Goal: Task Accomplishment & Management: Use online tool/utility

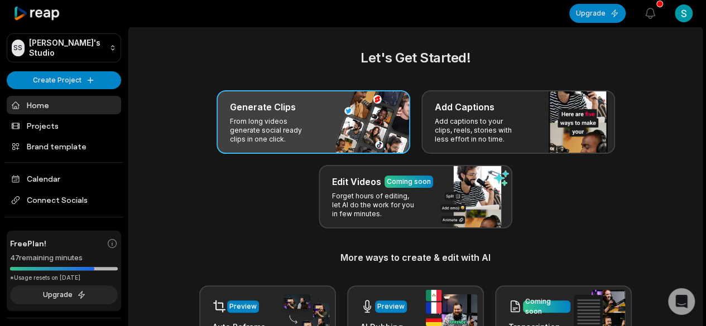
click at [280, 123] on p "From long videos generate social ready clips in one click." at bounding box center [273, 130] width 86 height 27
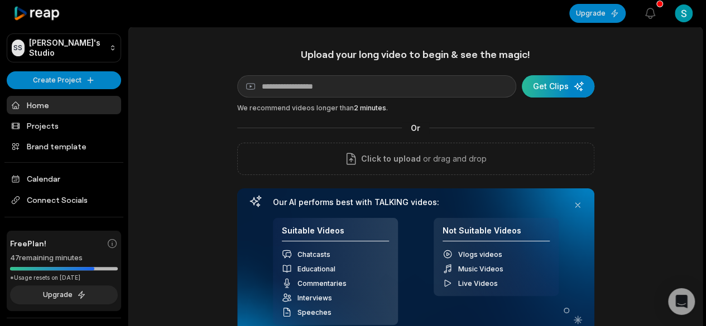
click at [554, 90] on div "submit" at bounding box center [558, 86] width 73 height 22
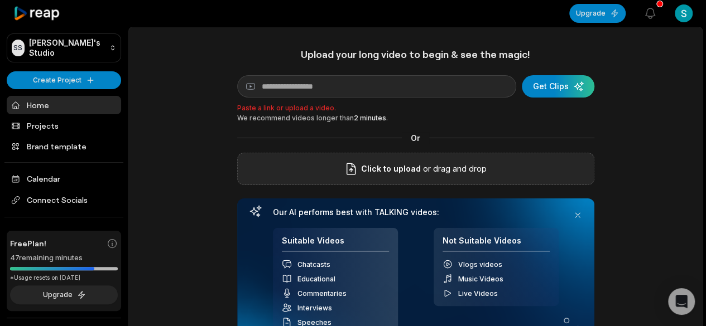
click at [417, 167] on span "Click to upload" at bounding box center [391, 168] width 60 height 13
click at [0, 0] on input "Click to upload" at bounding box center [0, 0] width 0 height 0
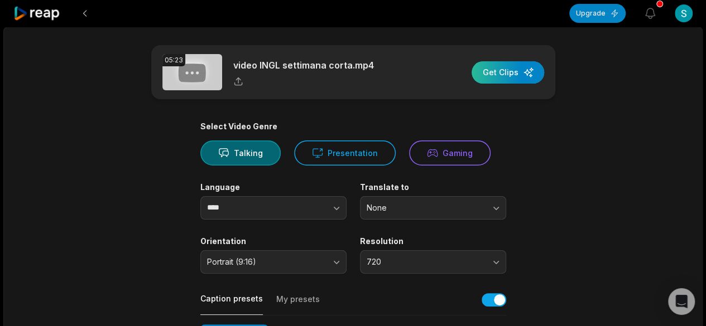
click at [502, 70] on div "button" at bounding box center [508, 72] width 73 height 22
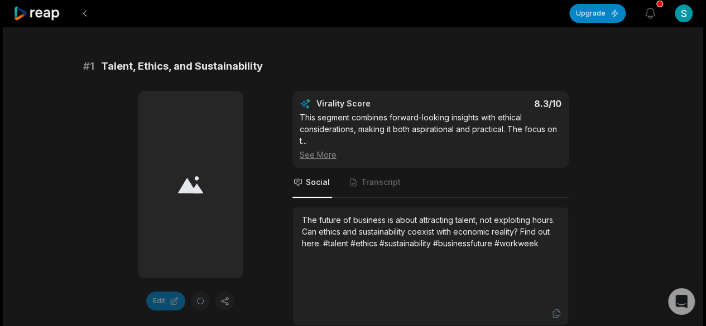
scroll to position [167, 0]
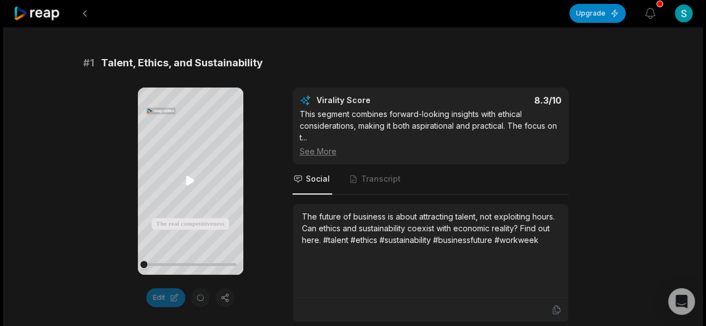
click at [190, 179] on icon at bounding box center [190, 180] width 8 height 9
click at [189, 177] on icon at bounding box center [191, 180] width 4 height 7
click at [147, 259] on div at bounding box center [190, 265] width 93 height 20
click at [185, 178] on icon at bounding box center [190, 180] width 13 height 13
click at [145, 263] on div at bounding box center [144, 265] width 8 height 8
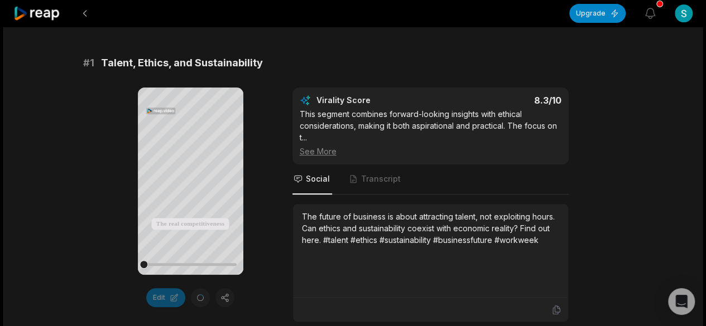
click at [223, 299] on div "Edit" at bounding box center [190, 297] width 105 height 19
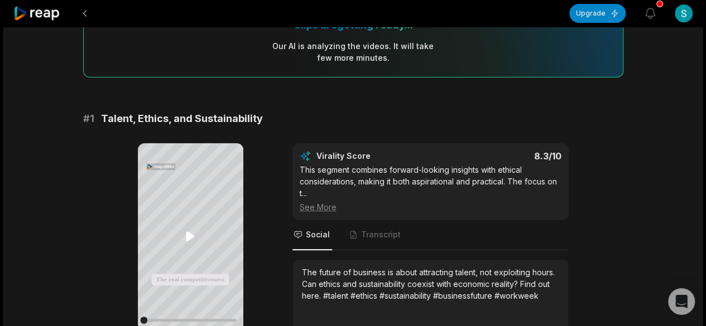
scroll to position [223, 0]
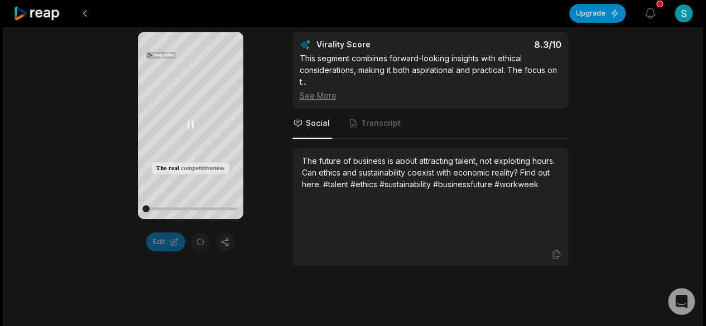
click at [186, 124] on icon at bounding box center [190, 124] width 13 height 13
click at [198, 242] on div "Edit" at bounding box center [190, 242] width 105 height 19
click at [225, 243] on div "Edit" at bounding box center [190, 242] width 105 height 19
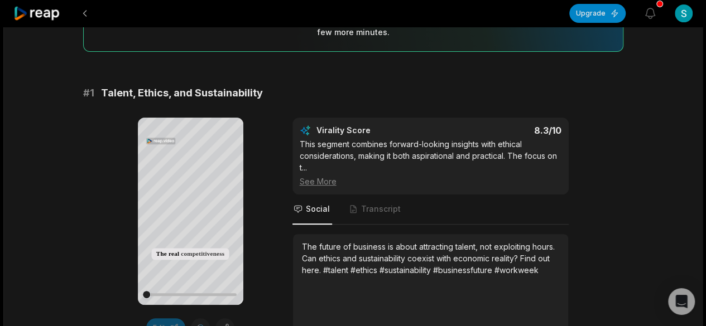
scroll to position [112, 0]
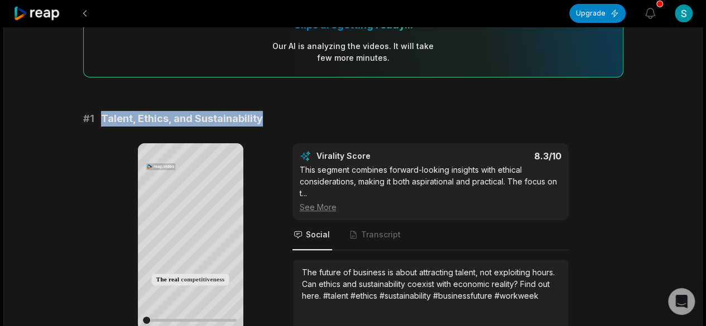
drag, startPoint x: 261, startPoint y: 121, endPoint x: 102, endPoint y: 123, distance: 159.6
click at [102, 123] on div "# 1 Talent, Ethics, and Sustainability" at bounding box center [353, 119] width 540 height 16
copy span "Talent, Ethics, and Sustainability"
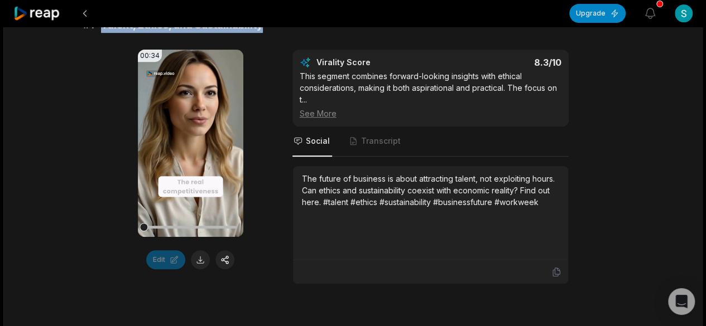
scroll to position [223, 0]
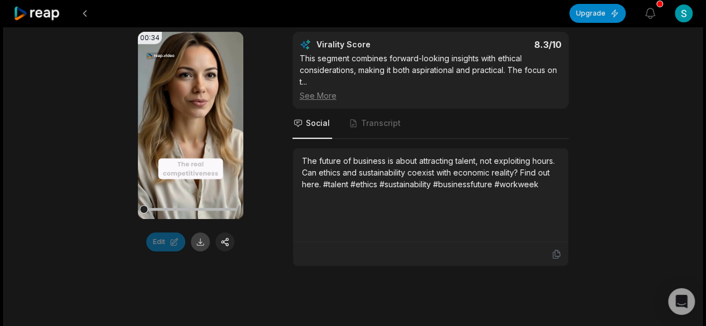
click at [200, 246] on button at bounding box center [200, 242] width 19 height 19
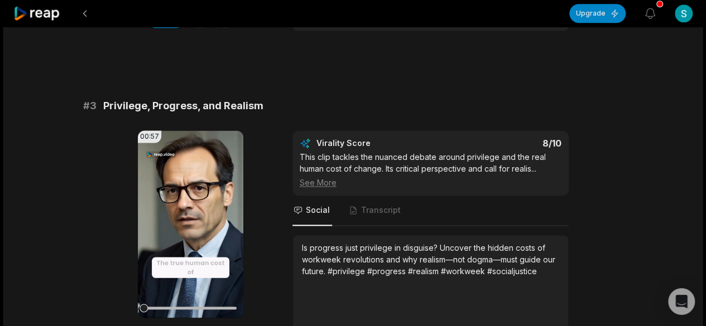
scroll to position [747, 0]
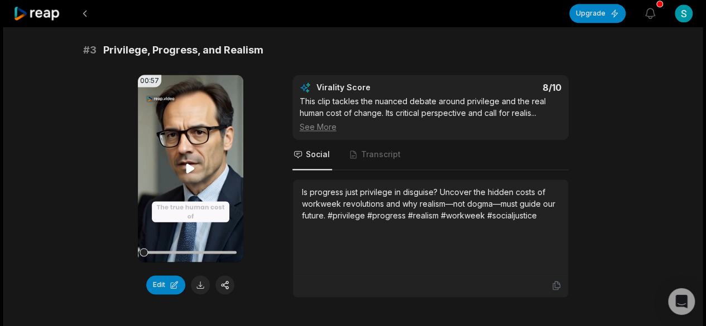
click at [190, 163] on icon at bounding box center [190, 168] width 13 height 13
click at [200, 281] on button at bounding box center [200, 285] width 19 height 19
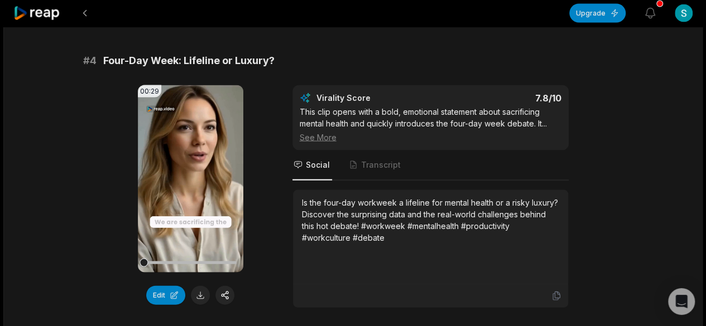
scroll to position [1082, 0]
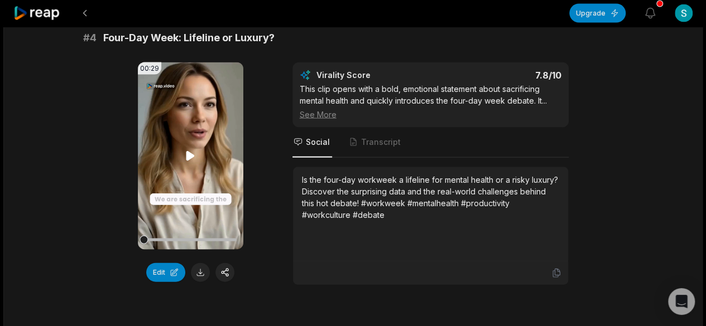
click at [188, 150] on icon at bounding box center [190, 156] width 13 height 13
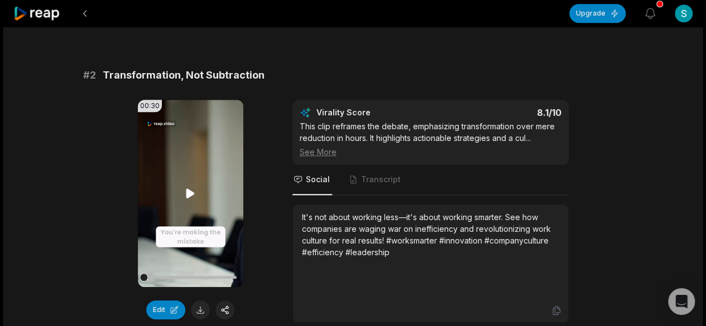
scroll to position [468, 0]
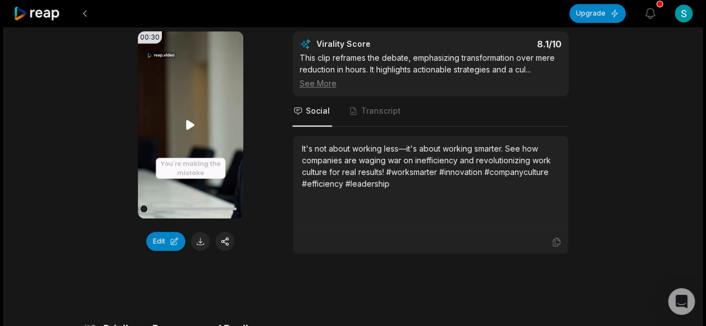
click at [186, 121] on icon at bounding box center [190, 124] width 8 height 9
click at [186, 121] on icon at bounding box center [190, 124] width 13 height 13
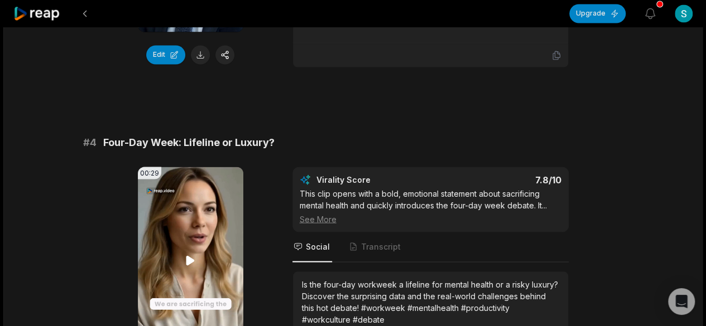
scroll to position [1026, 0]
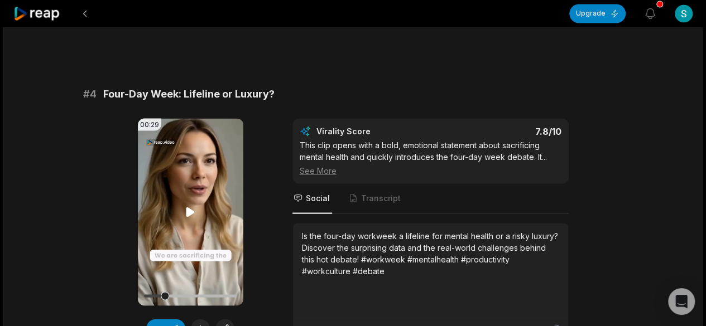
click at [187, 209] on icon at bounding box center [190, 211] width 8 height 9
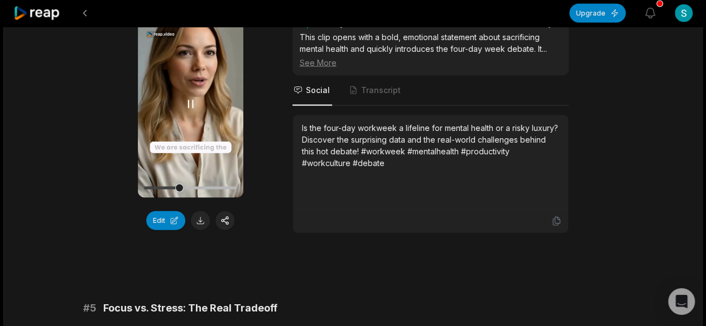
scroll to position [1138, 0]
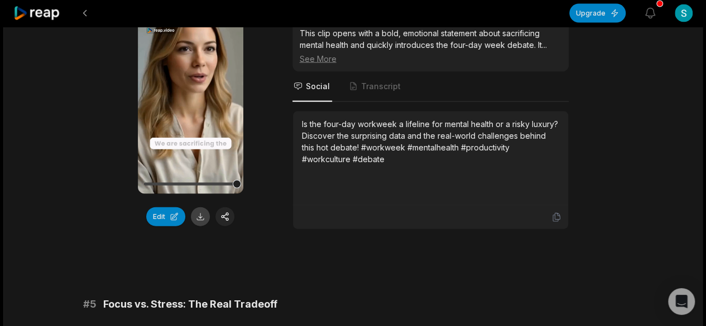
click at [198, 210] on button at bounding box center [200, 217] width 19 height 19
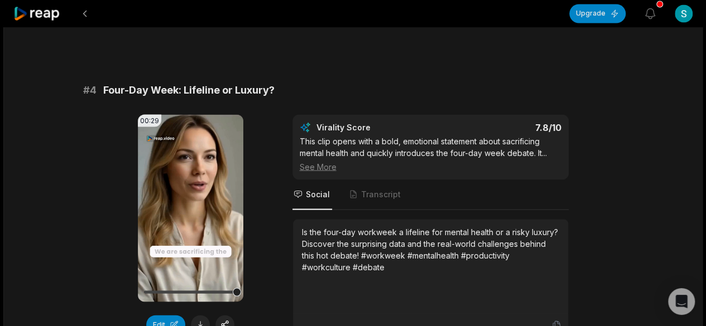
scroll to position [1026, 0]
